Goal: Information Seeking & Learning: Check status

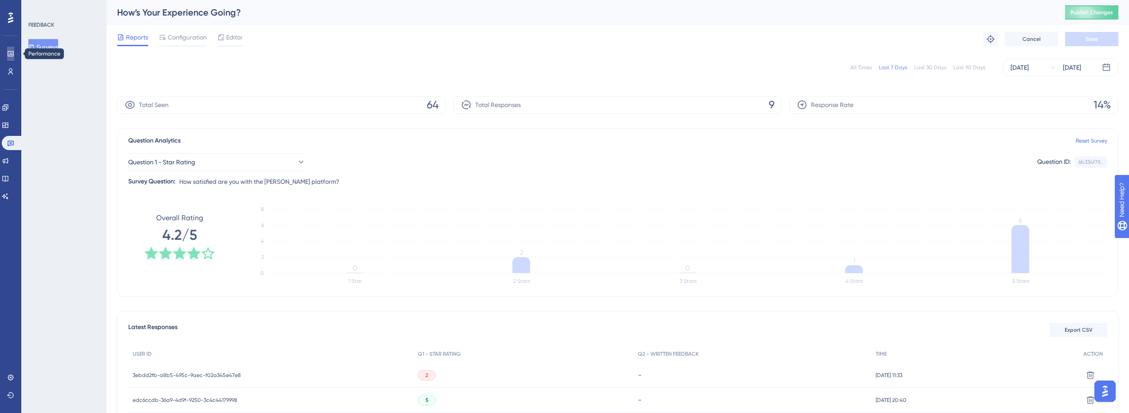
click at [12, 52] on icon at bounding box center [10, 53] width 7 height 7
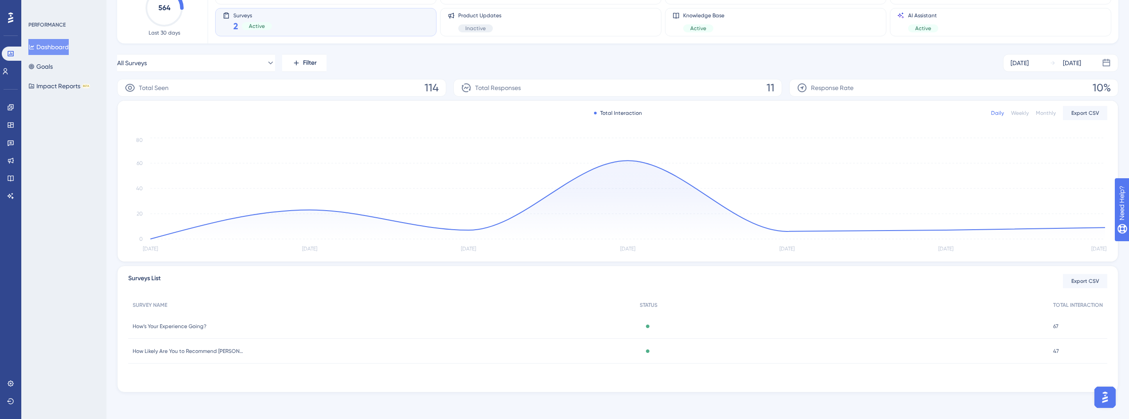
scroll to position [83, 0]
click at [169, 327] on span "How’s Your Experience Going?" at bounding box center [170, 324] width 74 height 7
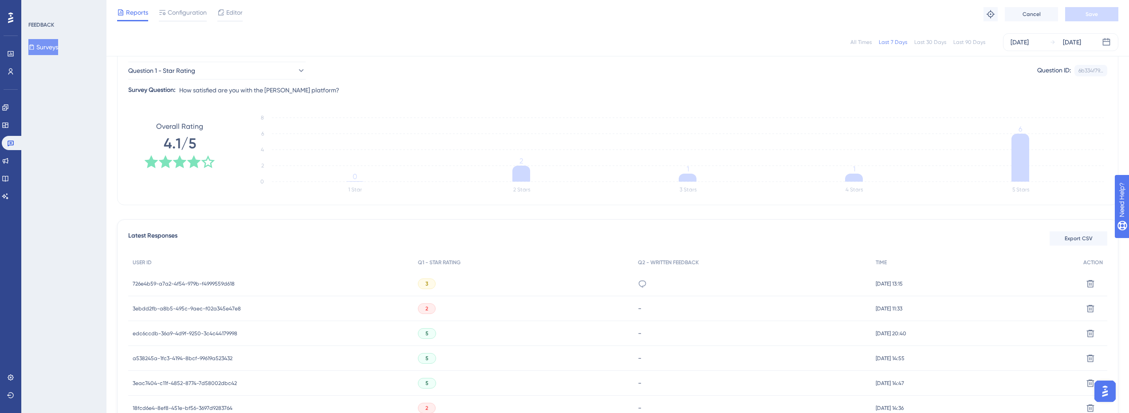
scroll to position [89, 0]
click at [209, 281] on span "726e4b59-a7a2-4f54-979b-f4999559d618" at bounding box center [184, 282] width 102 height 7
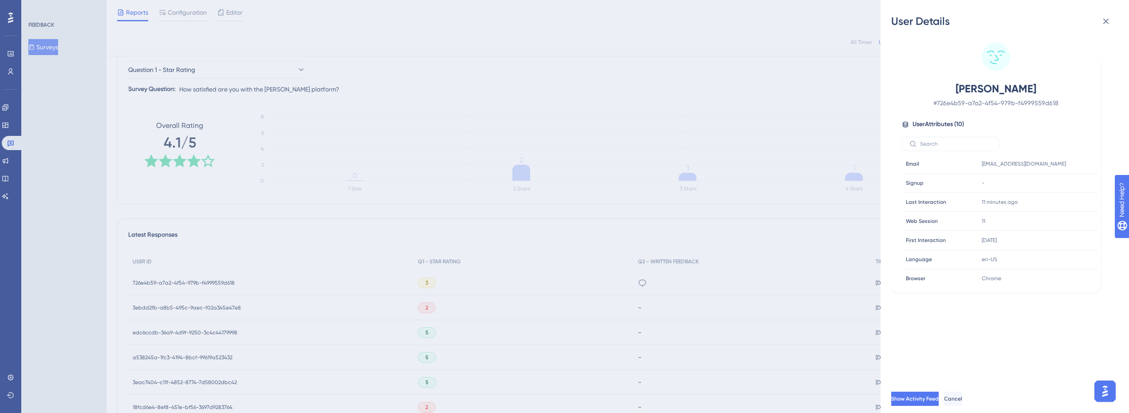
click at [432, 287] on div "User Details [PERSON_NAME] # 726e4b59-a7a2-4f54-979b-f4999559d618 User Attribut…" at bounding box center [564, 206] width 1129 height 413
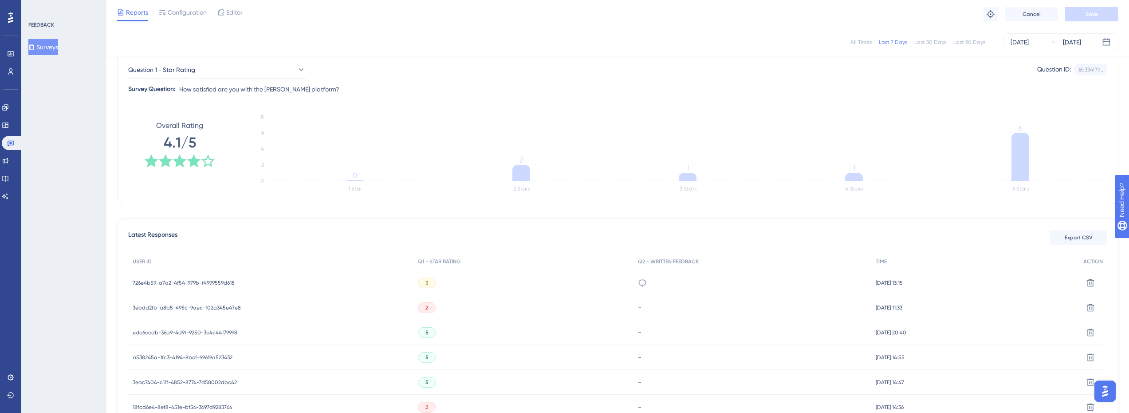
click at [203, 284] on span "726e4b59-a7a2-4f54-979b-f4999559d618" at bounding box center [184, 282] width 102 height 7
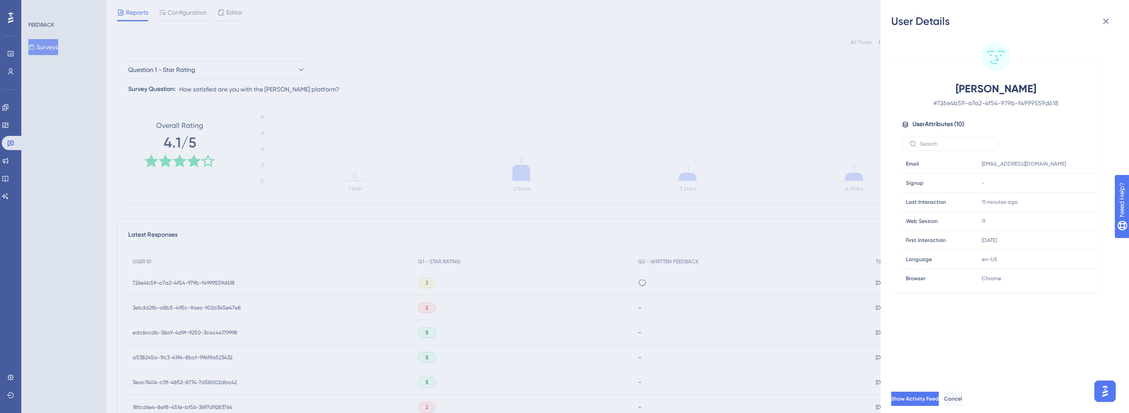
click at [471, 282] on div "User Details [PERSON_NAME] # 726e4b59-a7a2-4f54-979b-f4999559d618 User Attribut…" at bounding box center [564, 206] width 1129 height 413
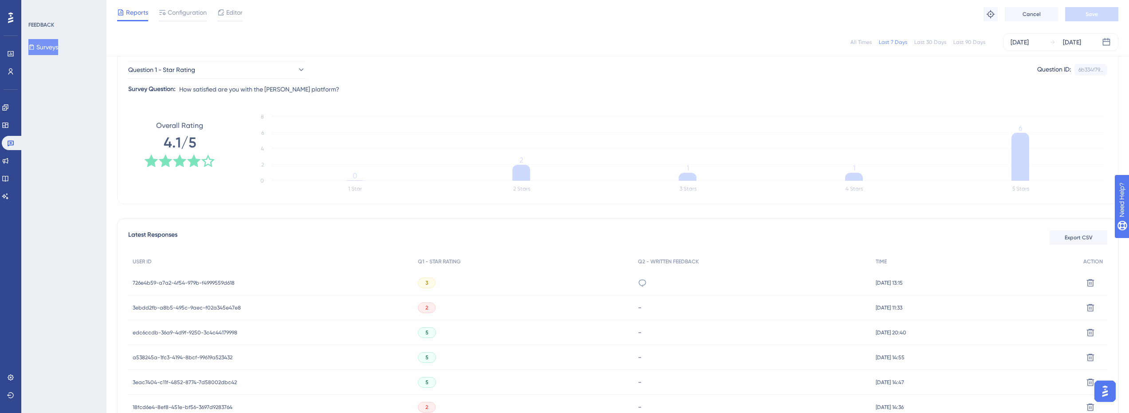
click at [426, 283] on span "3" at bounding box center [427, 282] width 3 height 7
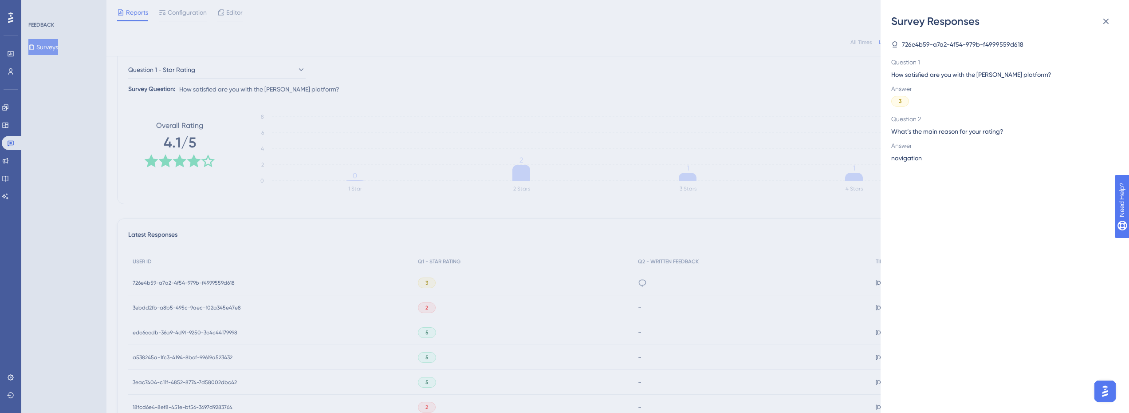
click at [675, 244] on div "Survey Responses 726e4b59-a7a2-4f54-979b-f4999559d618 Question 1 How satisfied …" at bounding box center [564, 206] width 1129 height 413
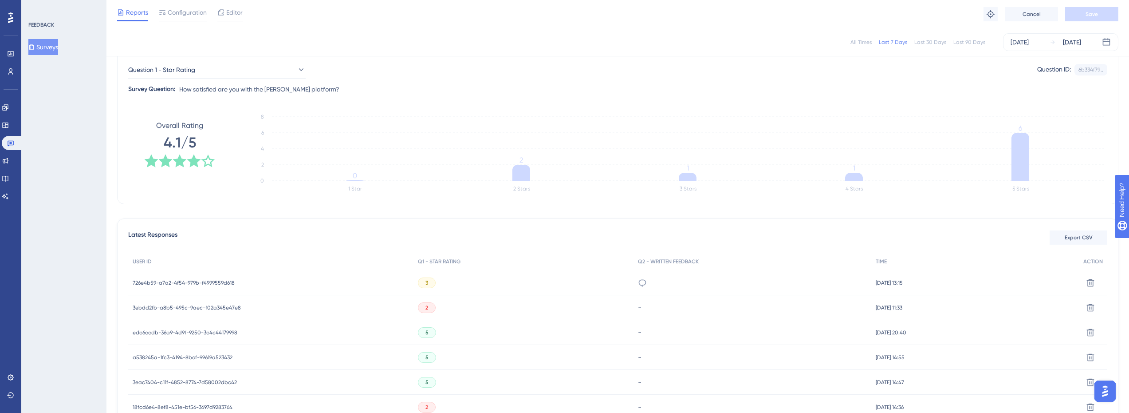
click at [426, 284] on span "3" at bounding box center [427, 282] width 3 height 7
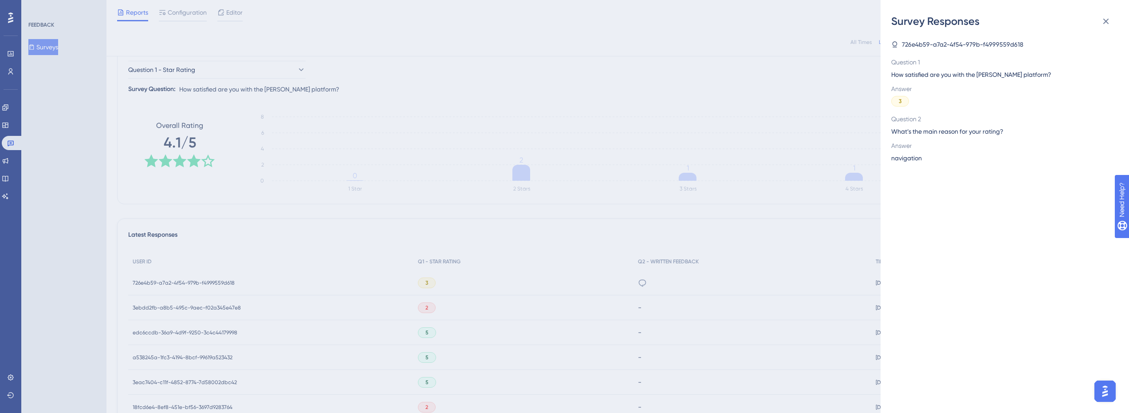
click at [746, 208] on div "Survey Responses 726e4b59-a7a2-4f54-979b-f4999559d618 Question 1 How satisfied …" at bounding box center [564, 206] width 1129 height 413
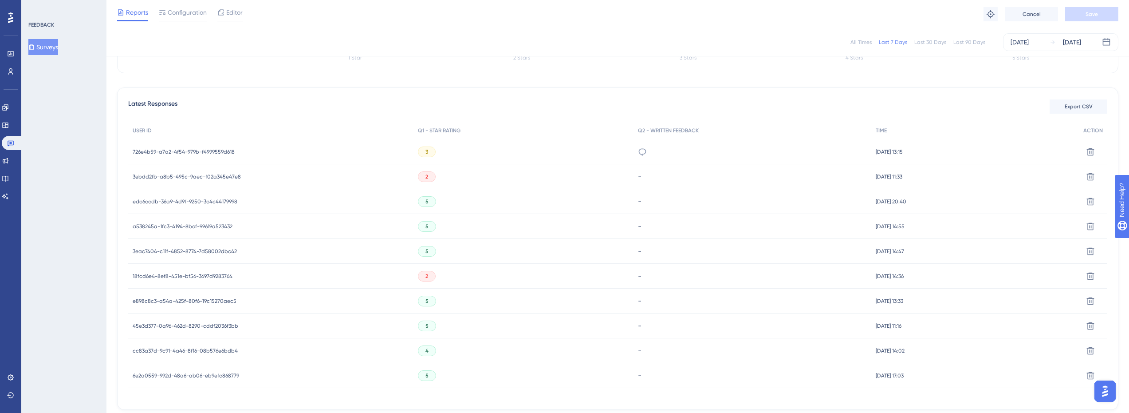
scroll to position [218, 0]
